Goal: Task Accomplishment & Management: Manage account settings

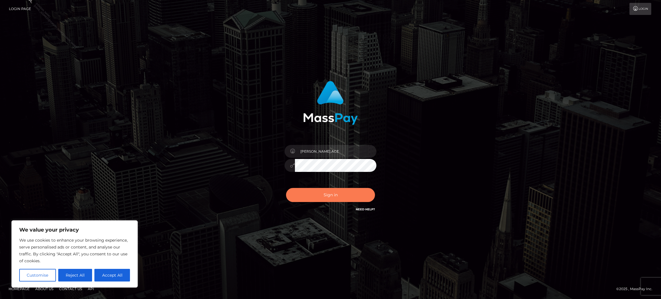
click at [317, 197] on button "Sign in" at bounding box center [330, 195] width 89 height 14
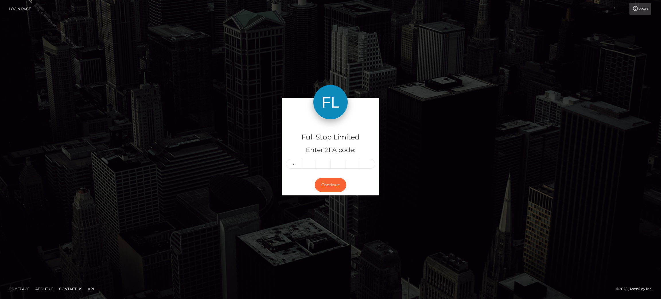
type input "6"
type input "7"
type input "8"
type input "0"
type input "4"
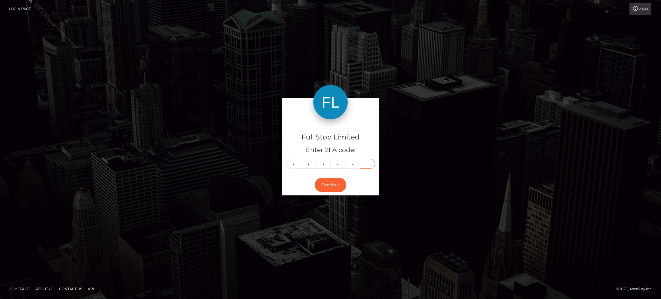
type input "4"
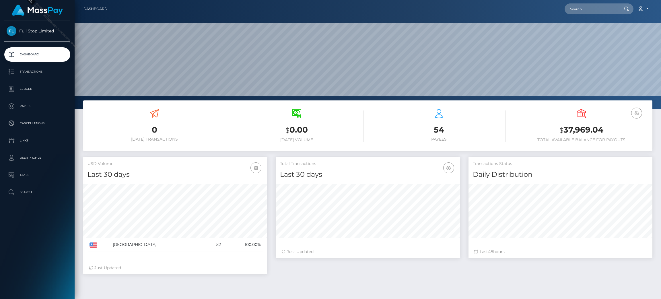
scroll to position [102, 184]
drag, startPoint x: 605, startPoint y: 131, endPoint x: 565, endPoint y: 131, distance: 39.6
click at [565, 131] on h3 "$ 37,969.04" at bounding box center [581, 130] width 134 height 12
copy h3 "37,969.04"
